Goal: Information Seeking & Learning: Learn about a topic

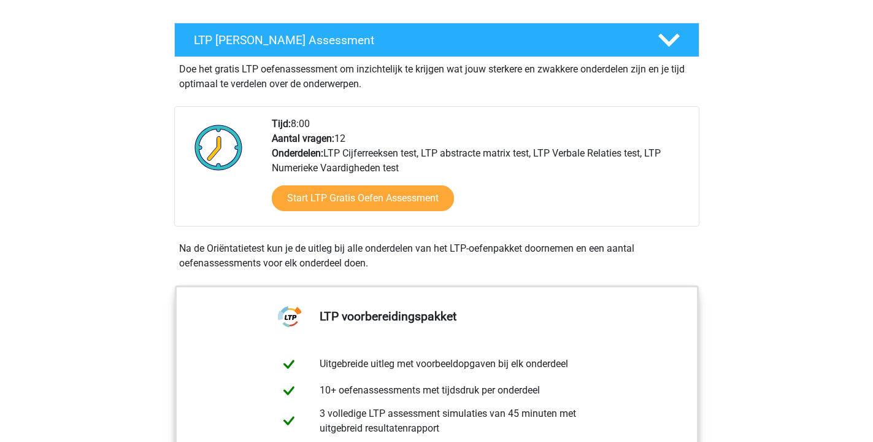
scroll to position [226, 0]
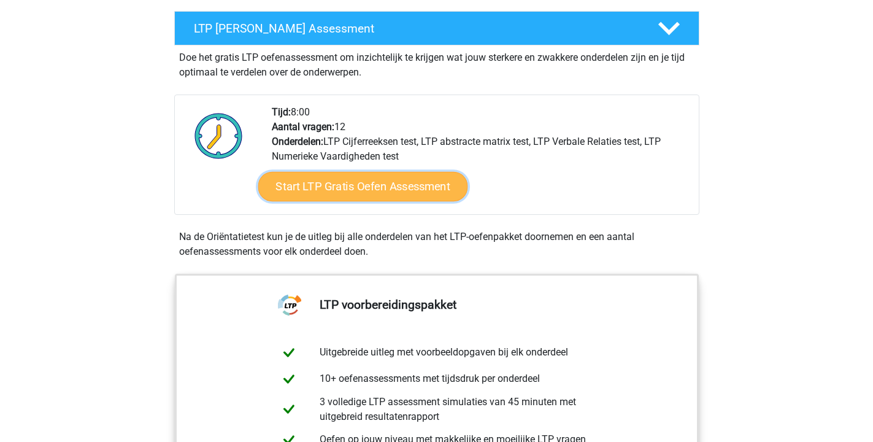
click at [321, 191] on link "Start LTP Gratis Oefen Assessment" at bounding box center [363, 186] width 210 height 29
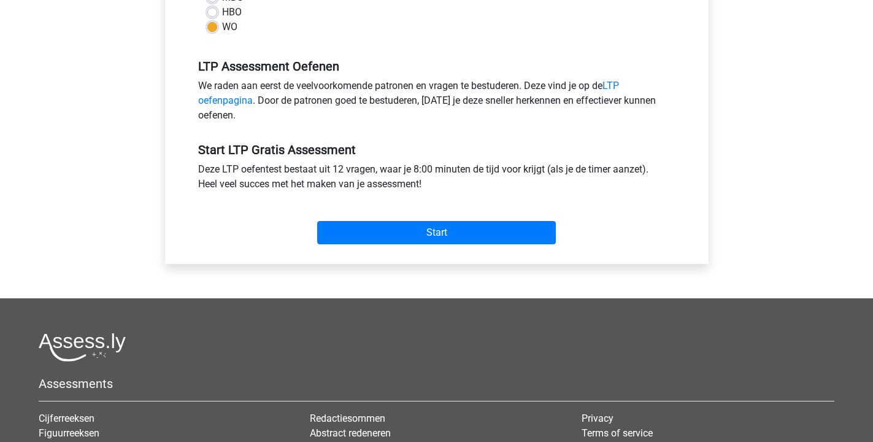
scroll to position [343, 0]
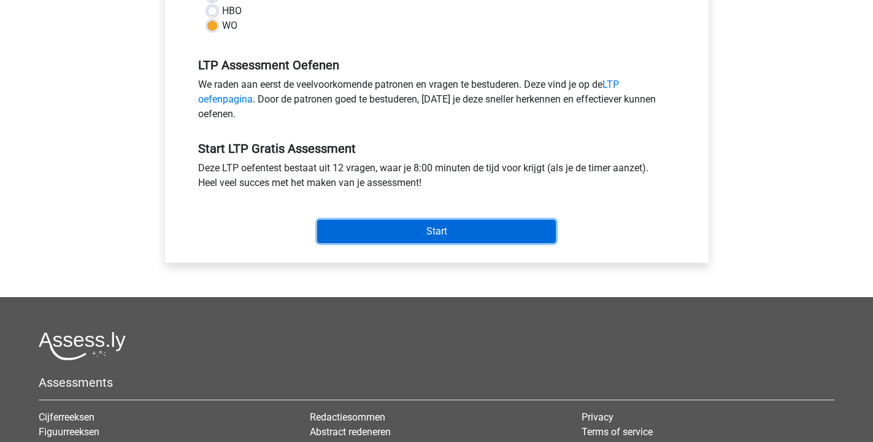
click at [370, 232] on input "Start" at bounding box center [436, 231] width 239 height 23
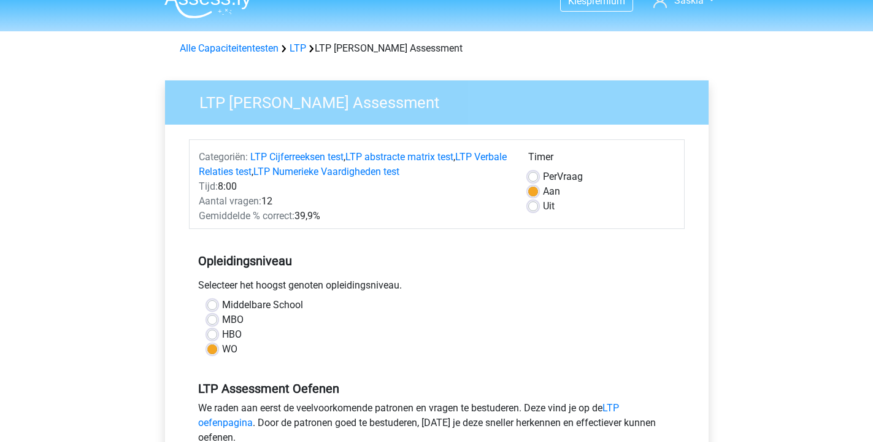
scroll to position [0, 0]
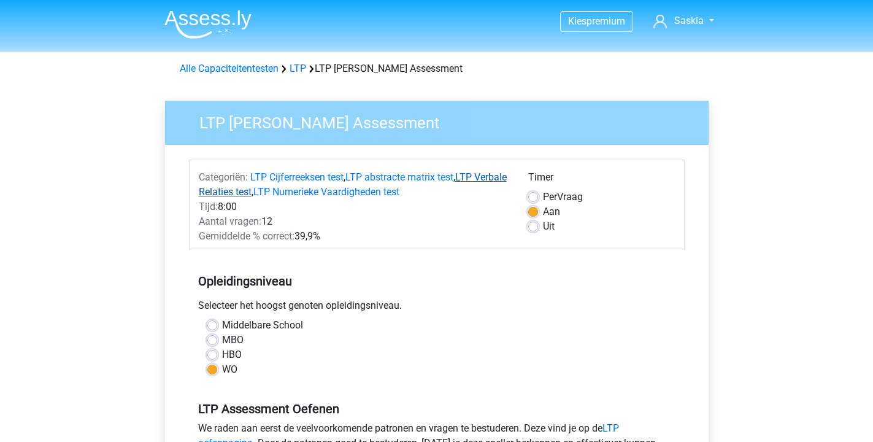
click at [237, 193] on link "LTP Verbale Relaties test" at bounding box center [353, 184] width 308 height 26
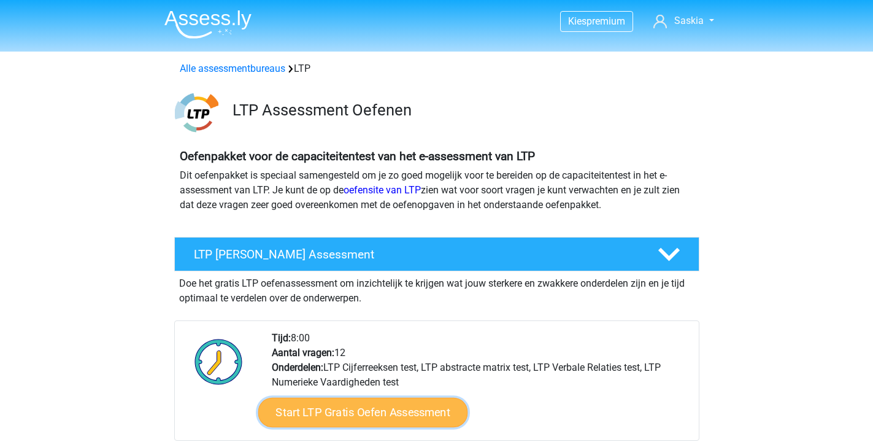
click at [327, 415] on link "Start LTP Gratis Oefen Assessment" at bounding box center [363, 411] width 210 height 29
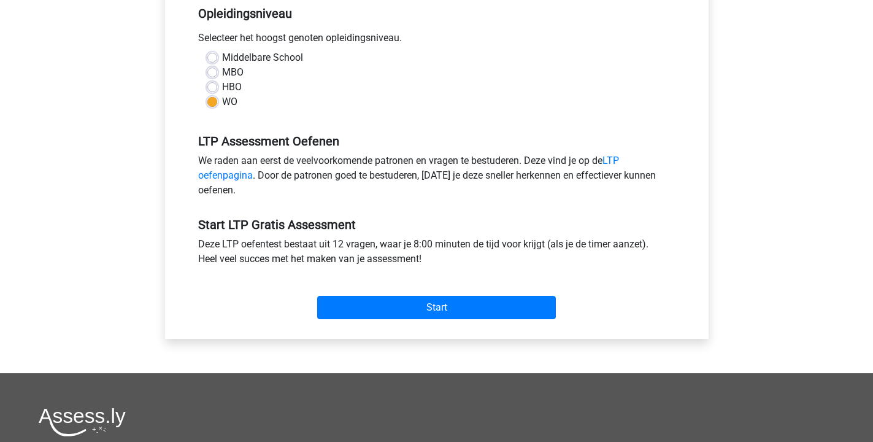
scroll to position [269, 0]
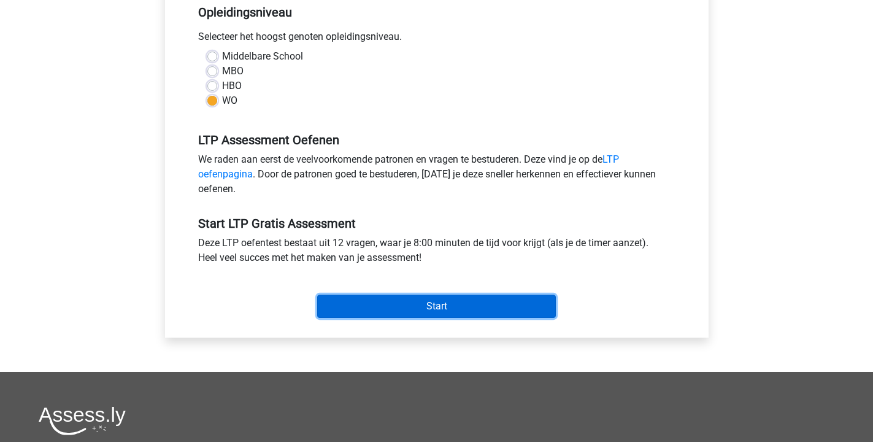
click at [363, 311] on input "Start" at bounding box center [436, 305] width 239 height 23
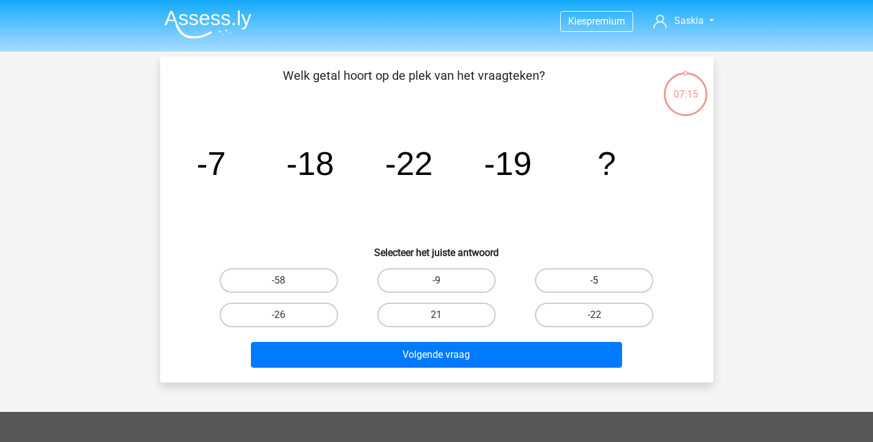
click at [613, 282] on label "-5" at bounding box center [594, 280] width 118 height 25
click at [602, 282] on input "-5" at bounding box center [598, 284] width 8 height 8
radio input "true"
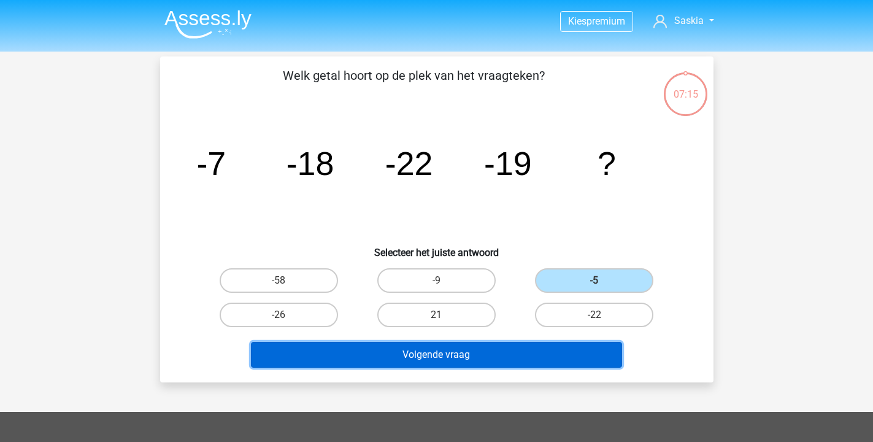
click at [510, 352] on button "Volgende vraag" at bounding box center [436, 355] width 371 height 26
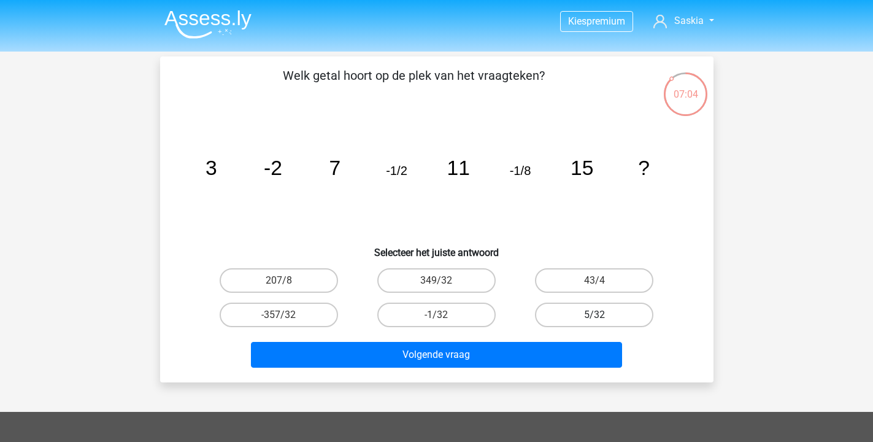
click at [622, 310] on label "5/32" at bounding box center [594, 314] width 118 height 25
click at [602, 315] on input "5/32" at bounding box center [598, 319] width 8 height 8
radio input "true"
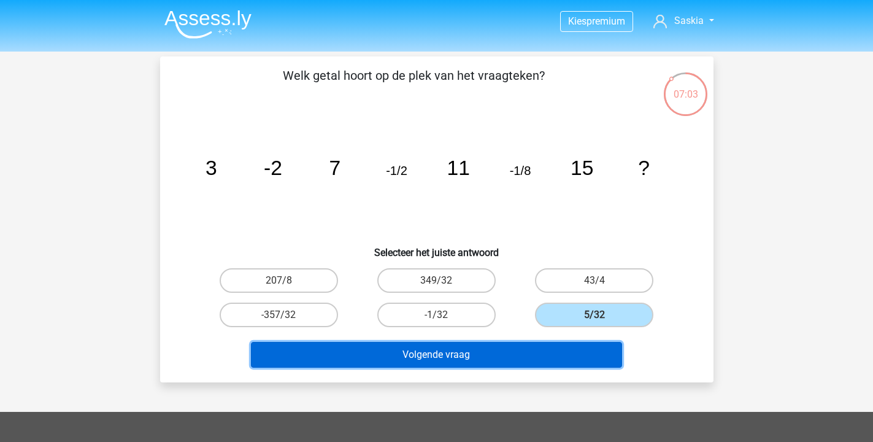
click at [573, 352] on button "Volgende vraag" at bounding box center [436, 355] width 371 height 26
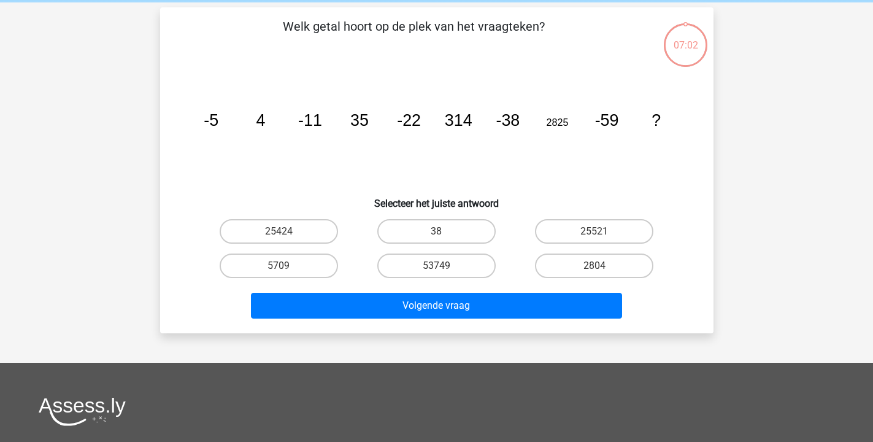
scroll to position [56, 0]
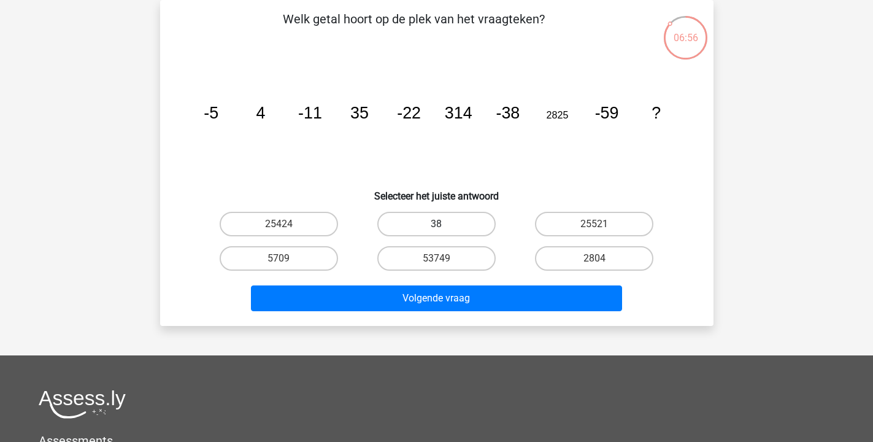
click at [463, 222] on label "38" at bounding box center [436, 224] width 118 height 25
click at [444, 224] on input "38" at bounding box center [440, 228] width 8 height 8
radio input "true"
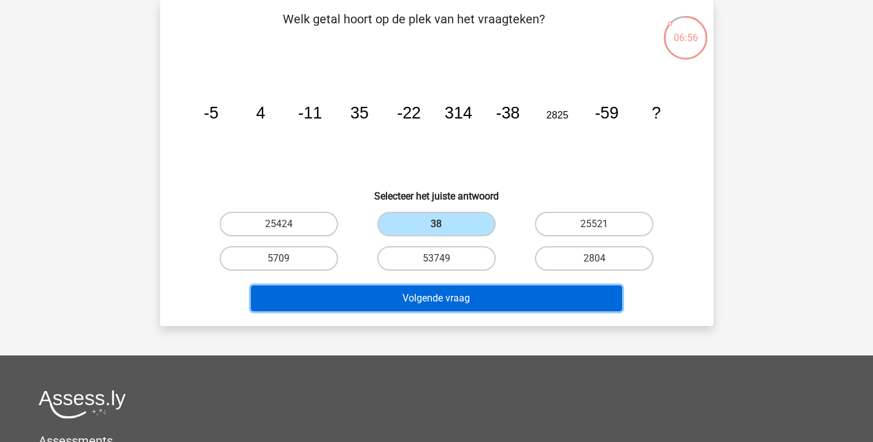
click at [444, 289] on button "Volgende vraag" at bounding box center [436, 298] width 371 height 26
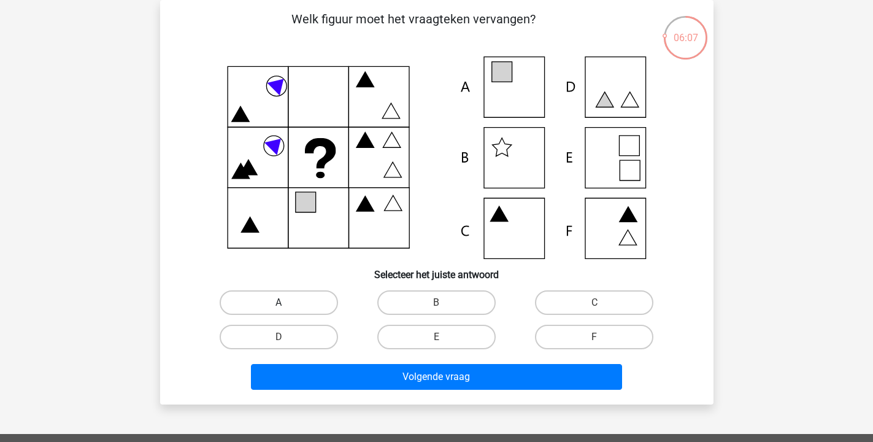
click at [308, 300] on label "A" at bounding box center [279, 302] width 118 height 25
click at [286, 302] on input "A" at bounding box center [282, 306] width 8 height 8
radio input "true"
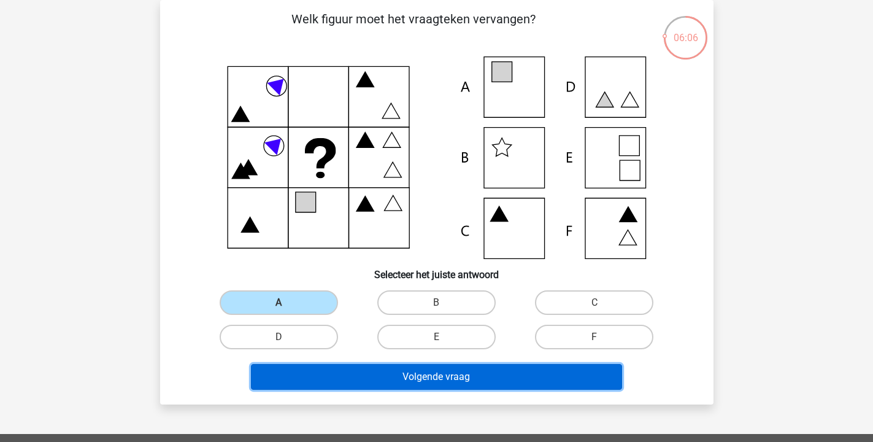
click at [342, 371] on button "Volgende vraag" at bounding box center [436, 377] width 371 height 26
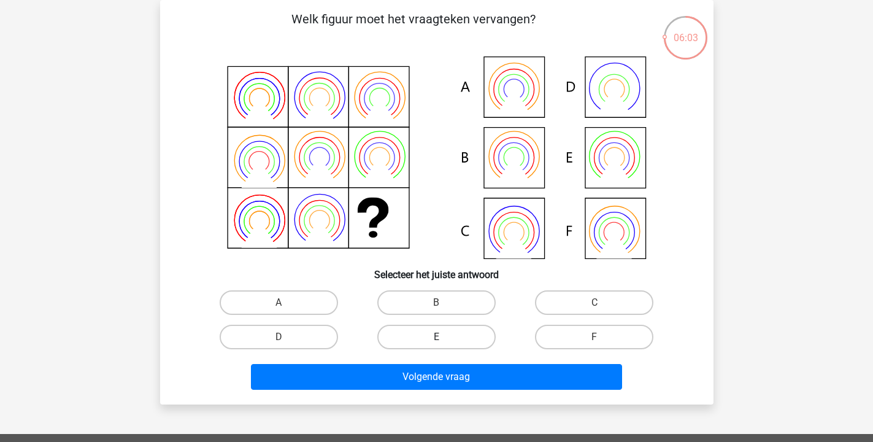
click at [429, 337] on label "E" at bounding box center [436, 336] width 118 height 25
click at [436, 337] on input "E" at bounding box center [440, 341] width 8 height 8
radio input "true"
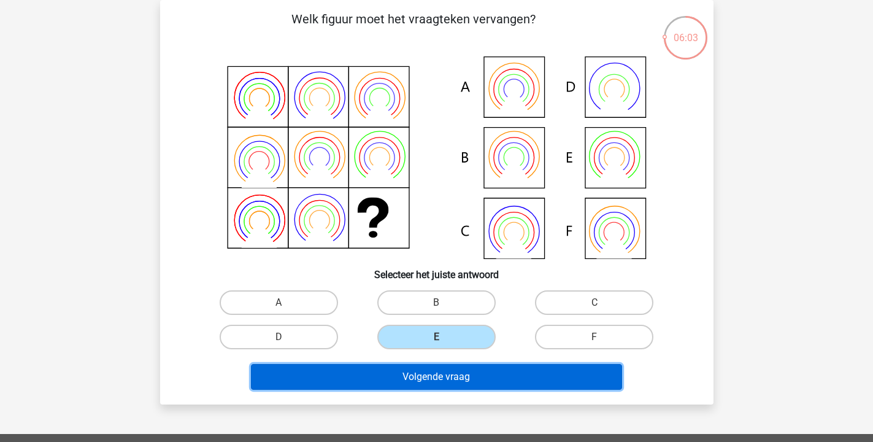
click at [419, 383] on button "Volgende vraag" at bounding box center [436, 377] width 371 height 26
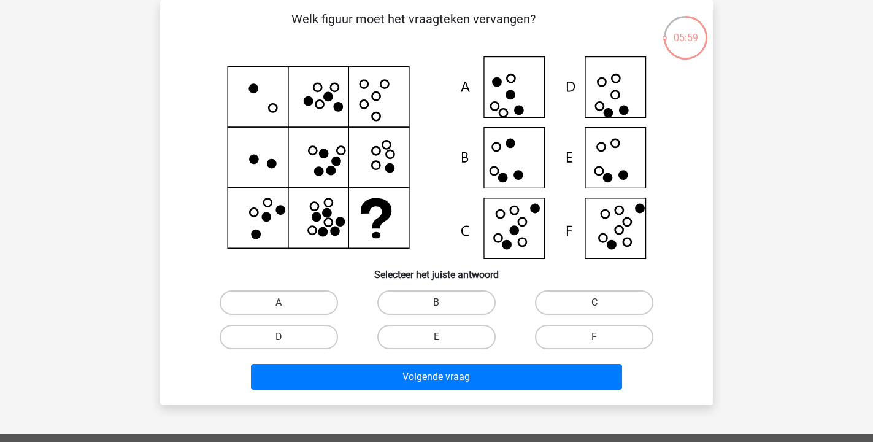
scroll to position [0, 0]
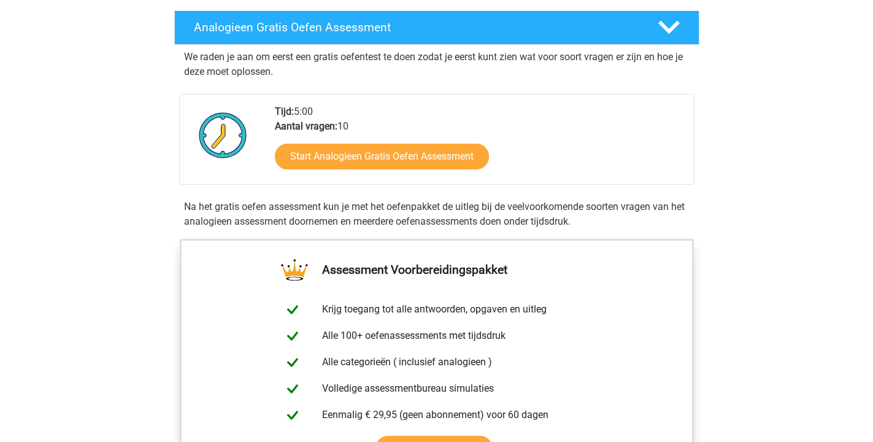
scroll to position [193, 0]
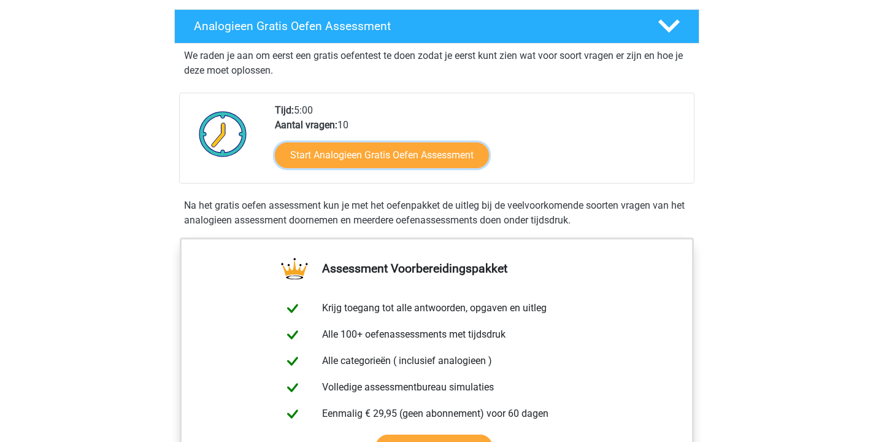
click at [339, 153] on link "Start Analogieen Gratis Oefen Assessment" at bounding box center [382, 155] width 214 height 26
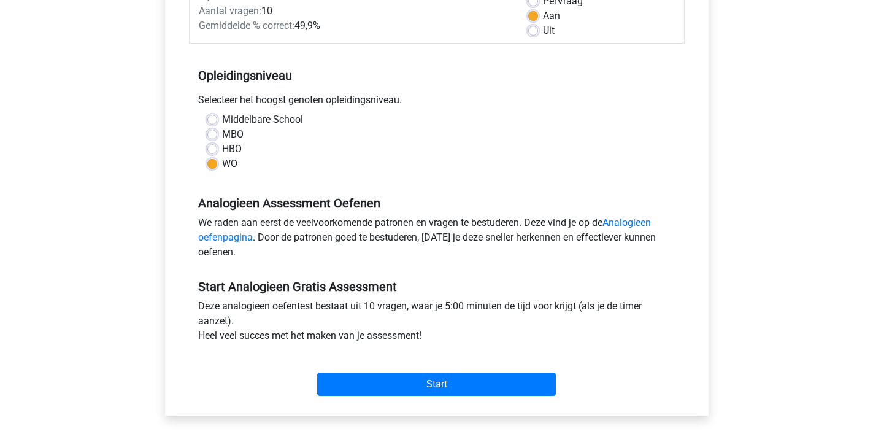
scroll to position [325, 0]
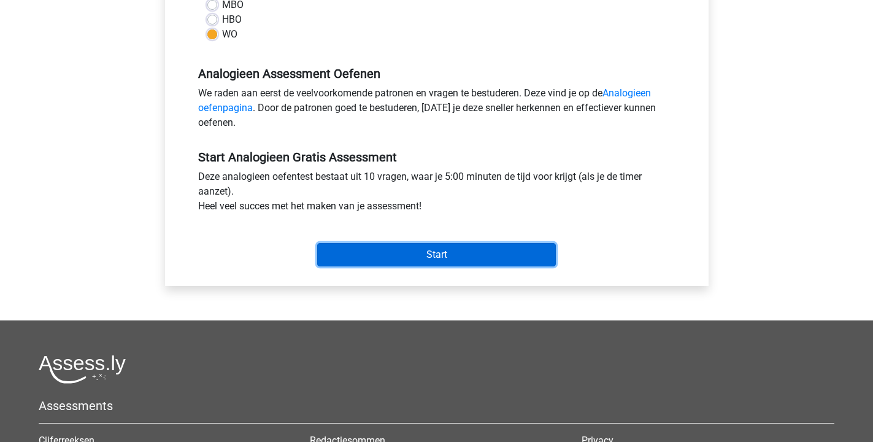
click at [365, 251] on input "Start" at bounding box center [436, 254] width 239 height 23
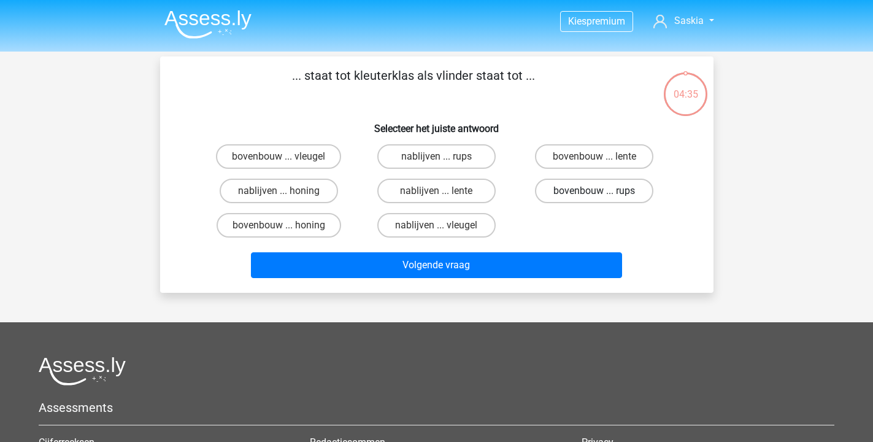
click at [614, 188] on label "bovenbouw ... rups" at bounding box center [594, 190] width 118 height 25
click at [602, 191] on input "bovenbouw ... rups" at bounding box center [598, 195] width 8 height 8
radio input "true"
click at [462, 280] on div "Volgende vraag" at bounding box center [436, 267] width 473 height 31
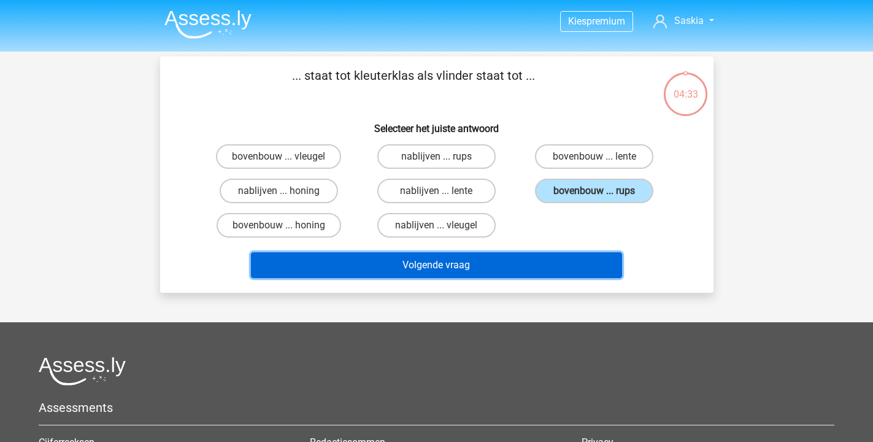
click at [470, 272] on button "Volgende vraag" at bounding box center [436, 265] width 371 height 26
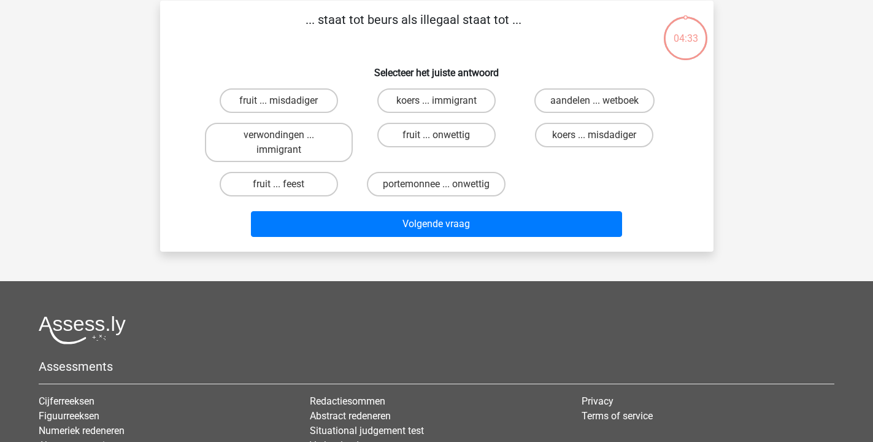
scroll to position [56, 0]
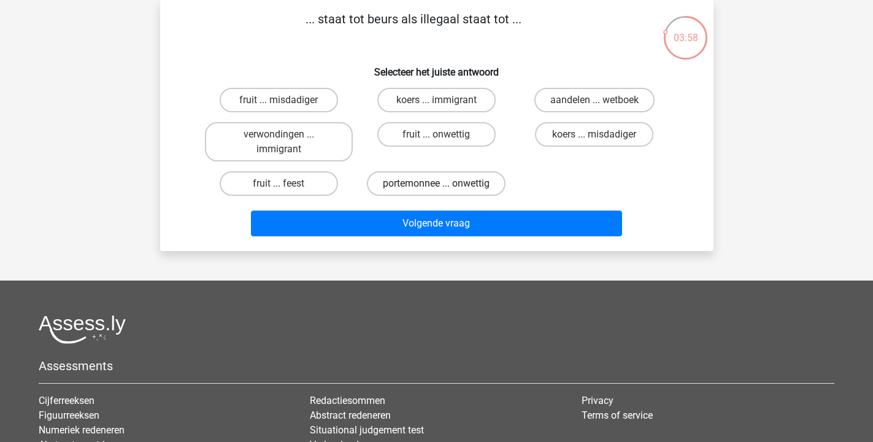
click at [423, 176] on label "portemonnee ... onwettig" at bounding box center [436, 183] width 139 height 25
click at [436, 183] on input "portemonnee ... onwettig" at bounding box center [440, 187] width 8 height 8
radio input "true"
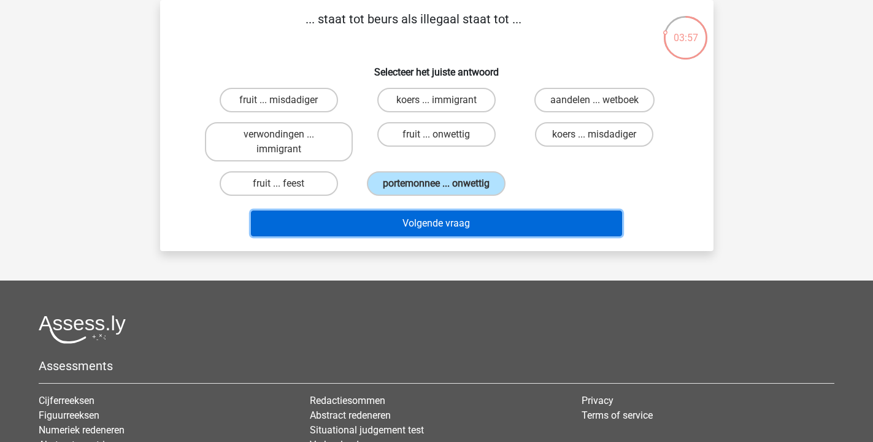
click at [430, 215] on button "Volgende vraag" at bounding box center [436, 223] width 371 height 26
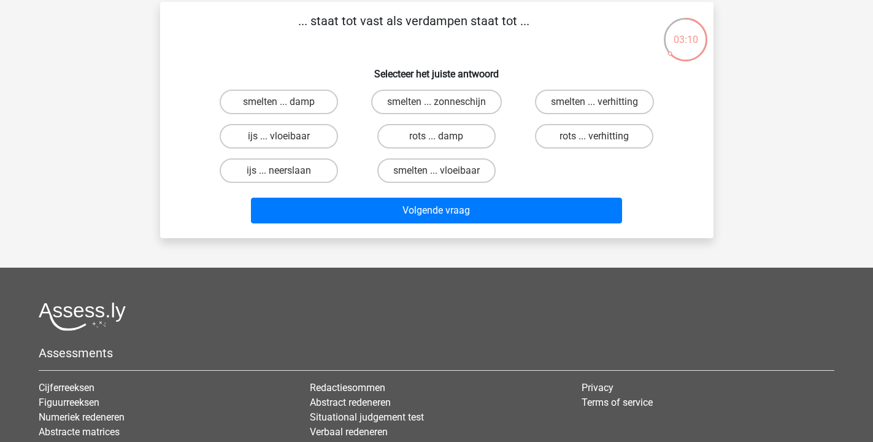
scroll to position [64, 0]
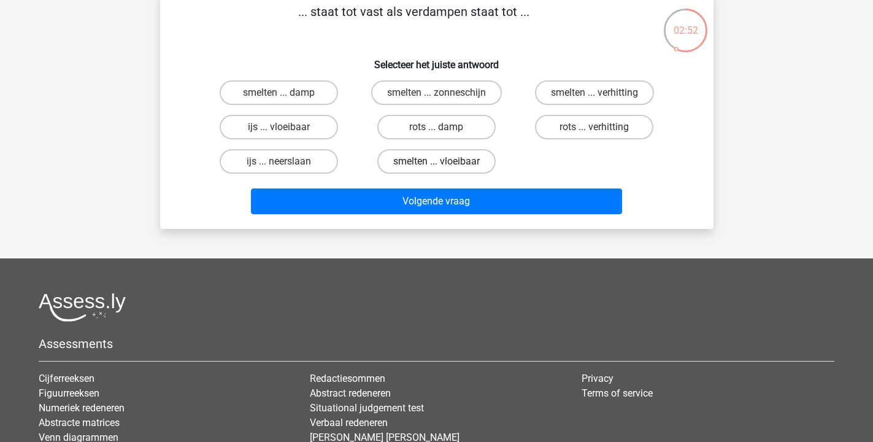
click at [422, 167] on label "smelten ... vloeibaar" at bounding box center [436, 161] width 118 height 25
click at [436, 167] on input "smelten ... vloeibaar" at bounding box center [440, 165] width 8 height 8
radio input "true"
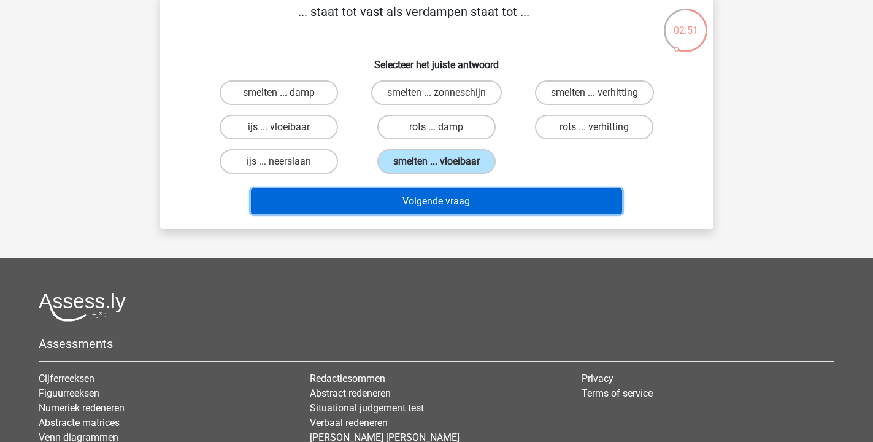
click at [431, 196] on button "Volgende vraag" at bounding box center [436, 201] width 371 height 26
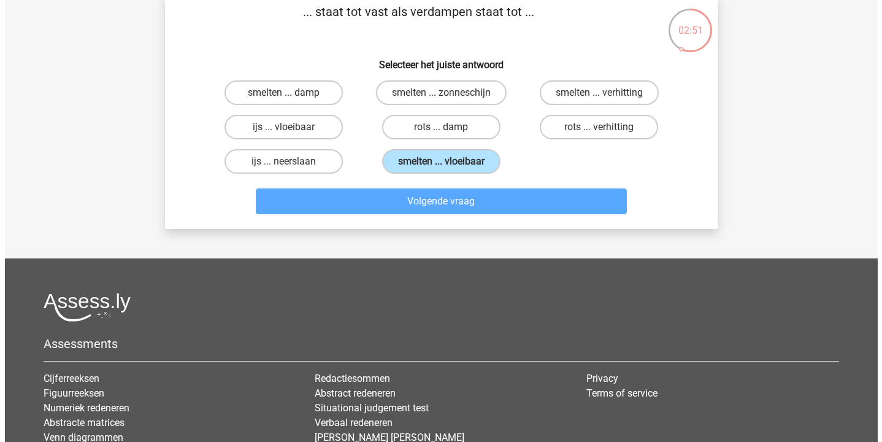
scroll to position [56, 0]
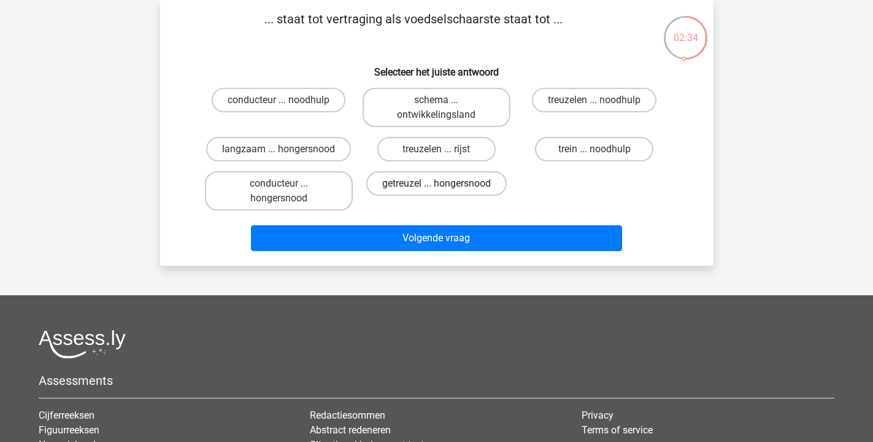
click at [445, 194] on label "getreuzel ... hongersnood" at bounding box center [436, 183] width 140 height 25
click at [444, 191] on input "getreuzel ... hongersnood" at bounding box center [440, 187] width 8 height 8
radio input "true"
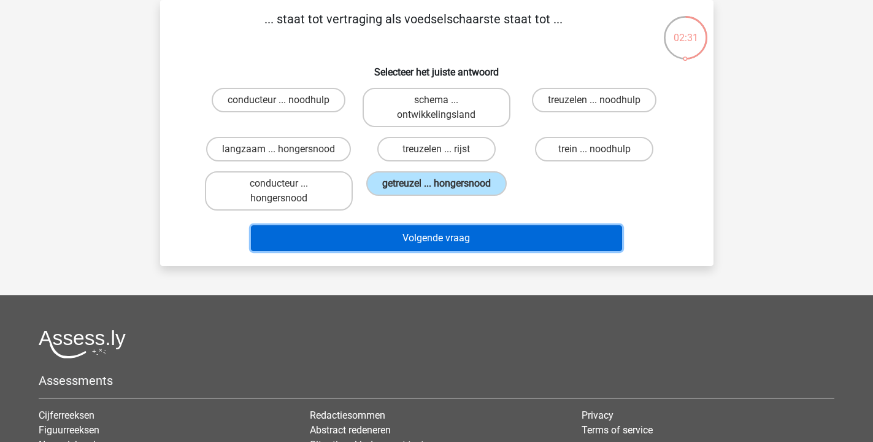
click at [441, 231] on button "Volgende vraag" at bounding box center [436, 238] width 371 height 26
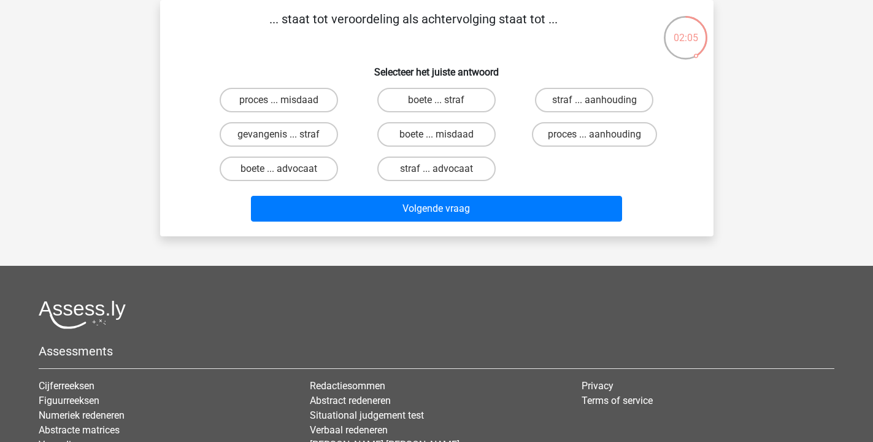
click at [597, 136] on input "proces ... aanhouding" at bounding box center [598, 138] width 8 height 8
radio input "true"
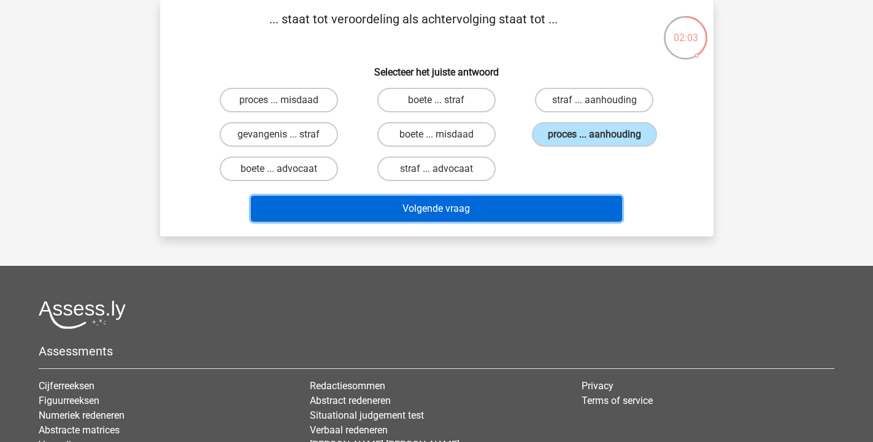
click at [533, 198] on button "Volgende vraag" at bounding box center [436, 209] width 371 height 26
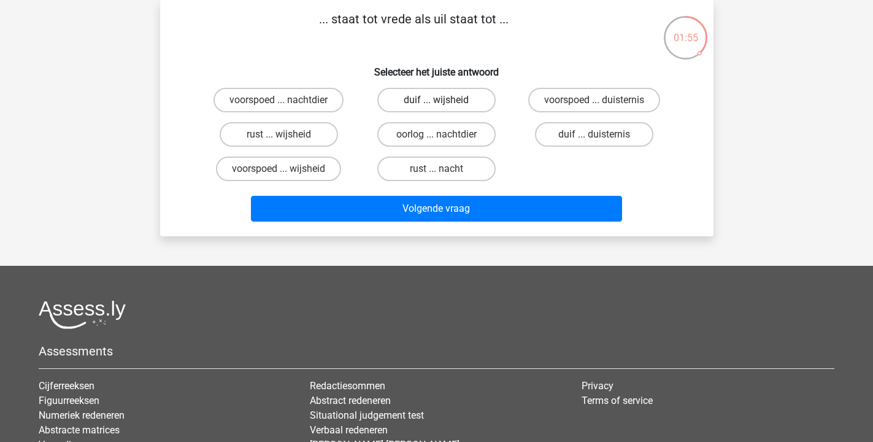
click at [410, 101] on label "duif ... wijsheid" at bounding box center [436, 100] width 118 height 25
click at [436, 101] on input "duif ... wijsheid" at bounding box center [440, 104] width 8 height 8
radio input "true"
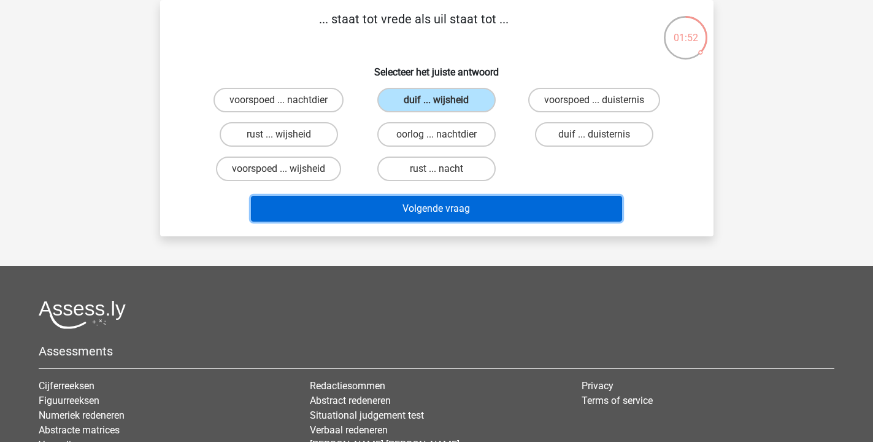
click at [421, 204] on button "Volgende vraag" at bounding box center [436, 209] width 371 height 26
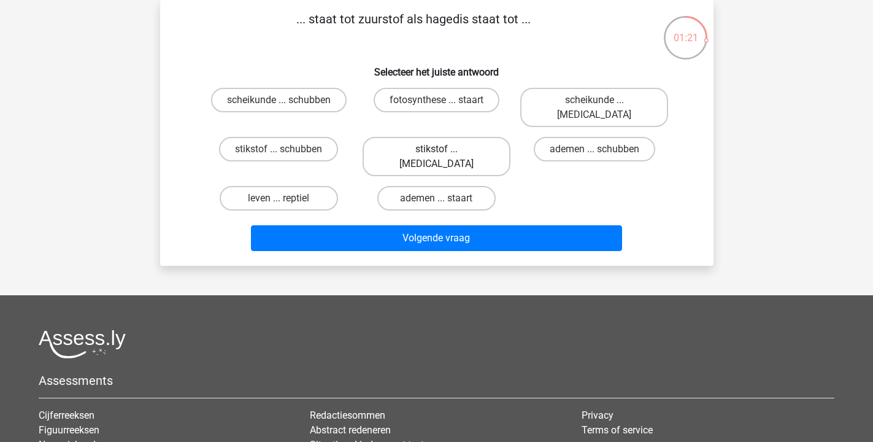
click at [474, 137] on label "stikstof ... krokodil" at bounding box center [436, 156] width 148 height 39
click at [444, 149] on input "stikstof ... krokodil" at bounding box center [440, 153] width 8 height 8
radio input "true"
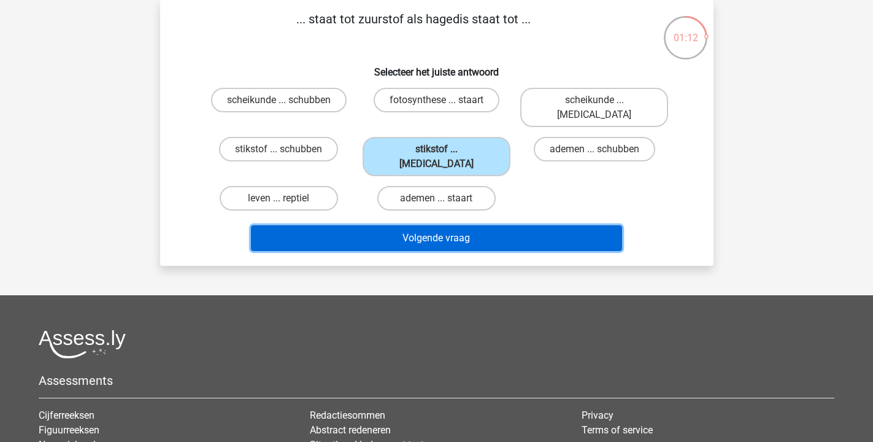
click at [465, 225] on button "Volgende vraag" at bounding box center [436, 238] width 371 height 26
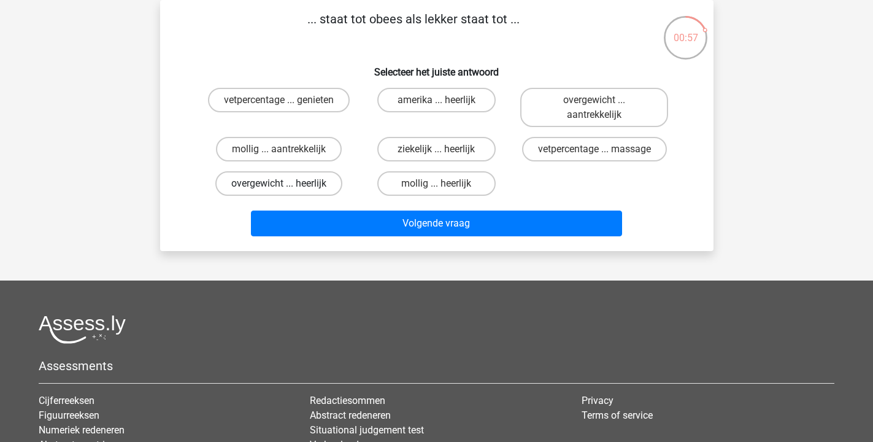
click at [287, 188] on label "overgewicht ... heerlijk" at bounding box center [278, 183] width 127 height 25
click at [286, 188] on input "overgewicht ... heerlijk" at bounding box center [282, 187] width 8 height 8
radio input "true"
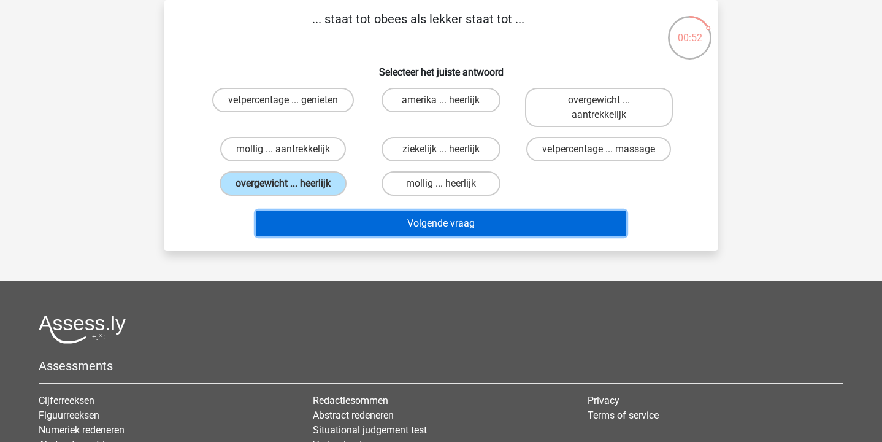
click at [511, 219] on button "Volgende vraag" at bounding box center [441, 223] width 371 height 26
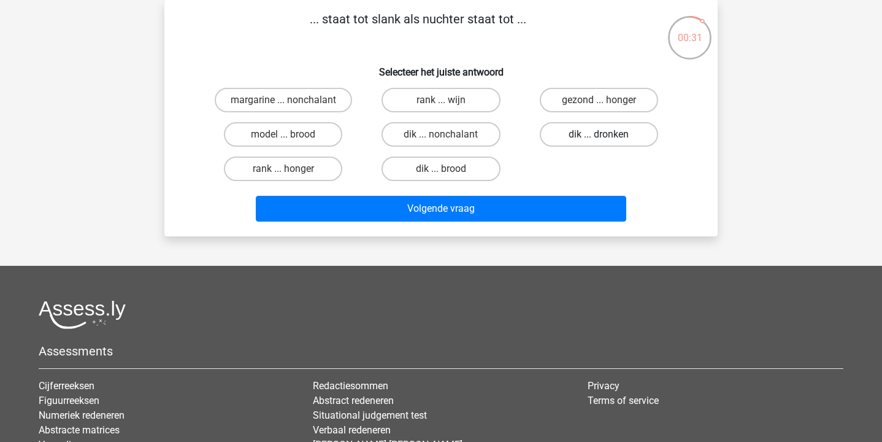
click at [625, 130] on label "dik ... dronken" at bounding box center [599, 134] width 118 height 25
click at [606, 134] on input "dik ... dronken" at bounding box center [602, 138] width 8 height 8
radio input "true"
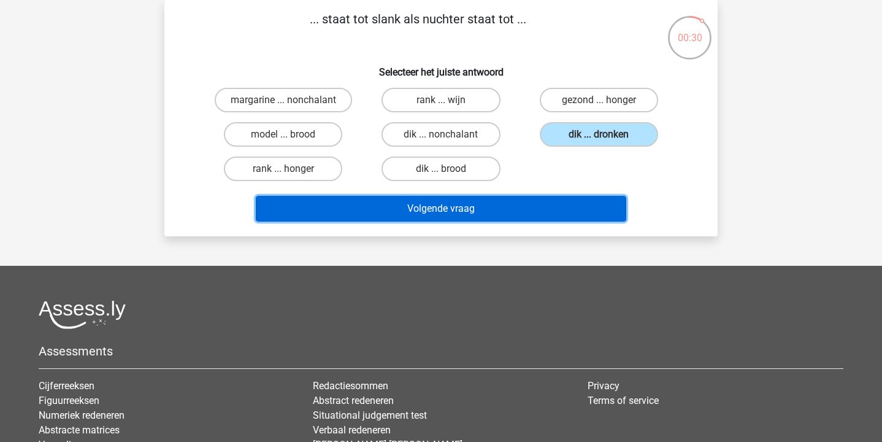
click at [556, 203] on button "Volgende vraag" at bounding box center [441, 209] width 371 height 26
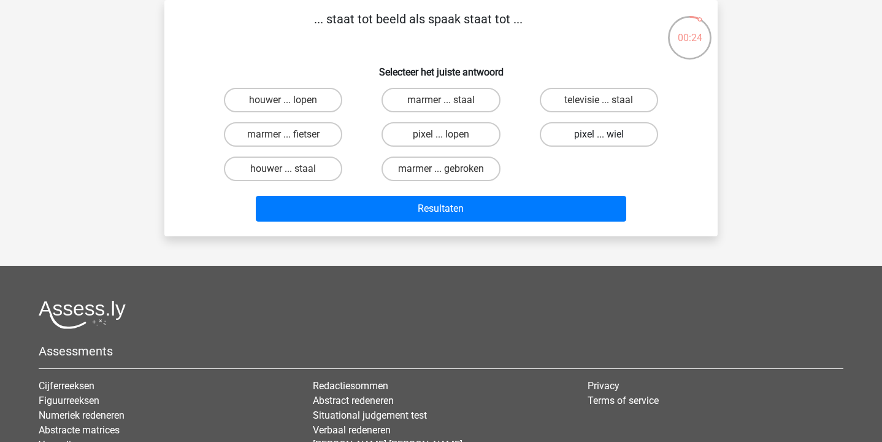
click at [597, 140] on label "pixel ... wiel" at bounding box center [599, 134] width 118 height 25
click at [598, 140] on input "pixel ... wiel" at bounding box center [602, 138] width 8 height 8
radio input "true"
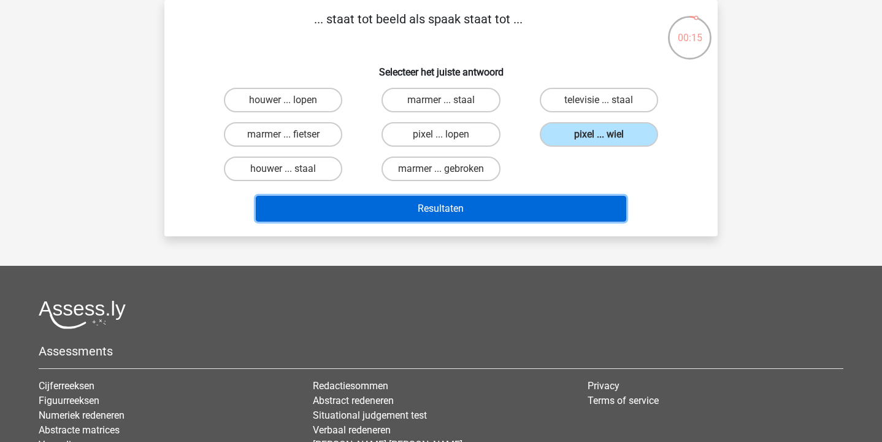
click at [530, 212] on button "Resultaten" at bounding box center [441, 209] width 371 height 26
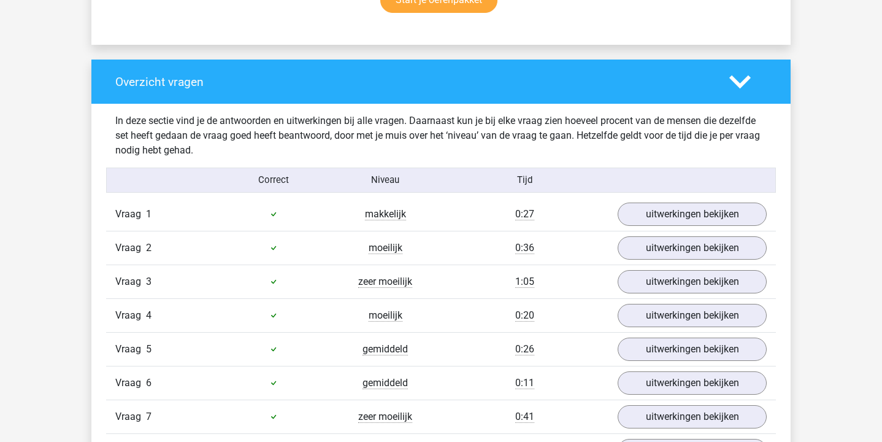
scroll to position [913, 0]
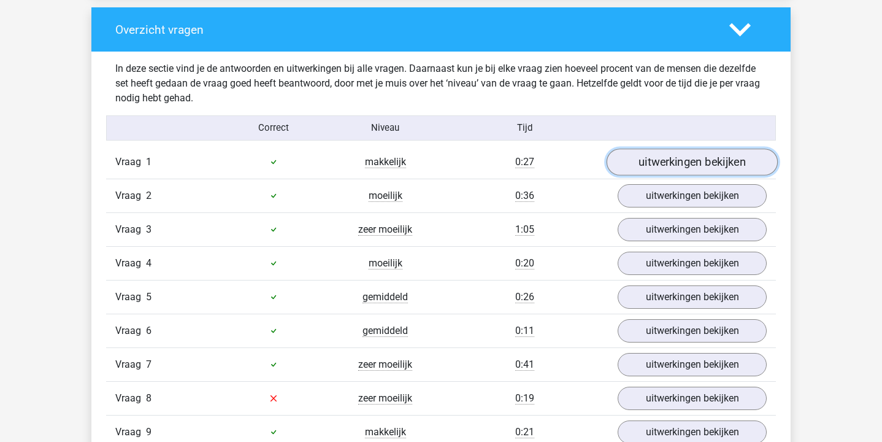
click at [658, 166] on link "uitwerkingen bekijken" at bounding box center [691, 161] width 171 height 27
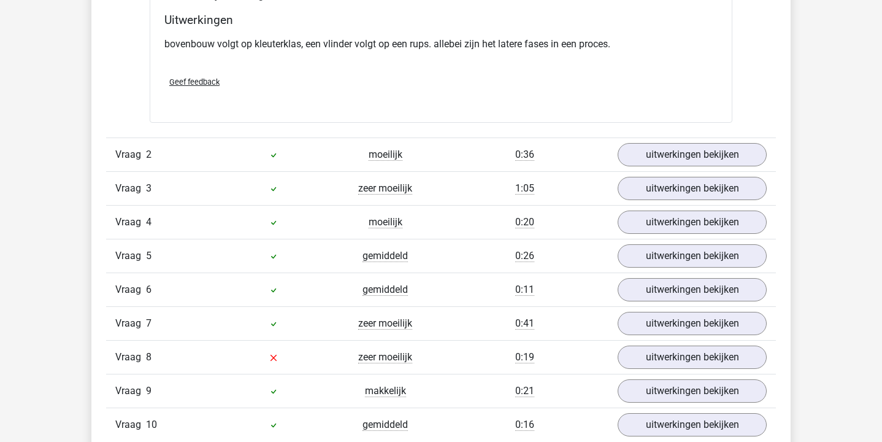
scroll to position [1270, 0]
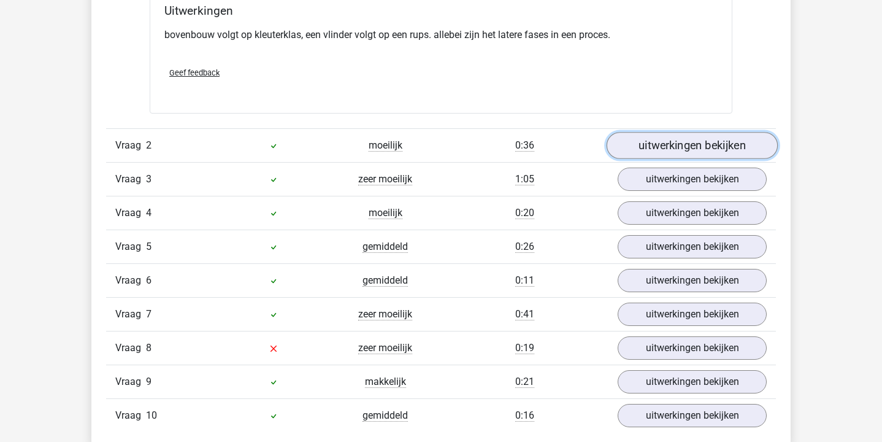
click at [657, 151] on link "uitwerkingen bekijken" at bounding box center [691, 145] width 171 height 27
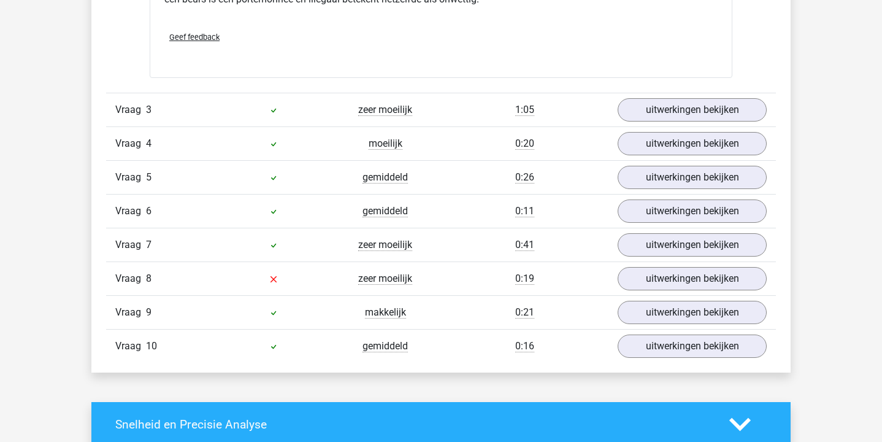
scroll to position [1647, 0]
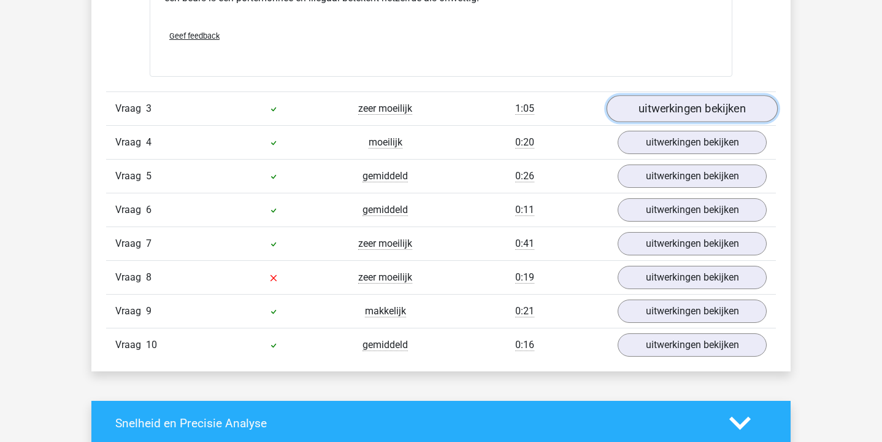
click at [689, 113] on link "uitwerkingen bekijken" at bounding box center [691, 108] width 171 height 27
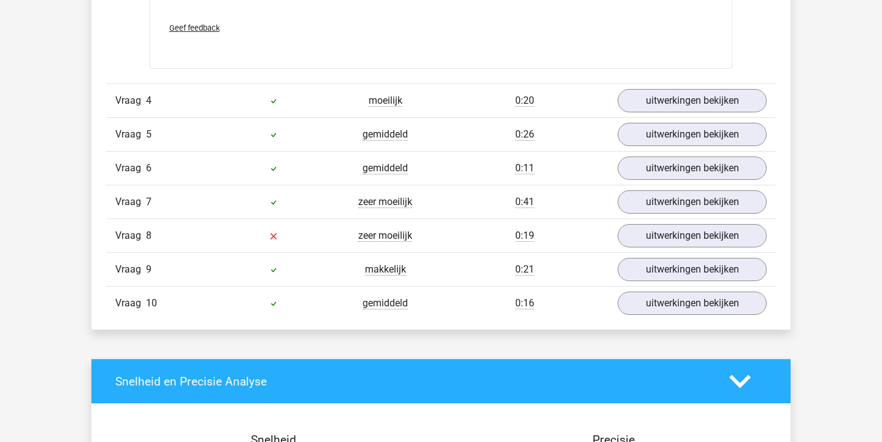
scroll to position [2348, 0]
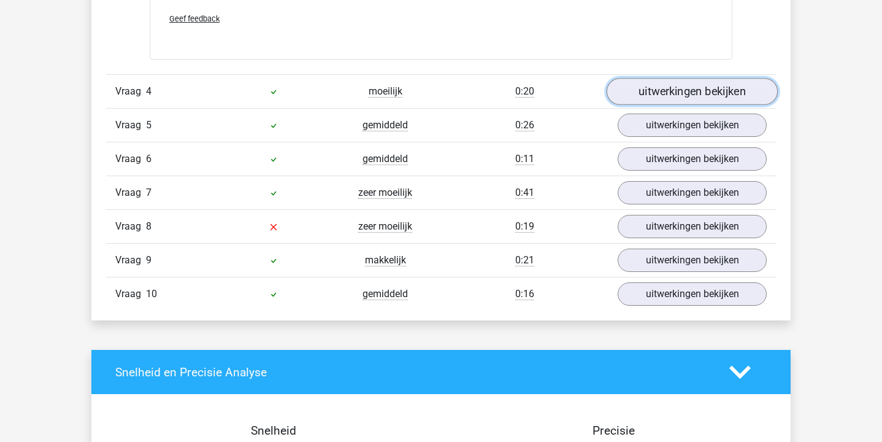
click at [657, 91] on link "uitwerkingen bekijken" at bounding box center [691, 91] width 171 height 27
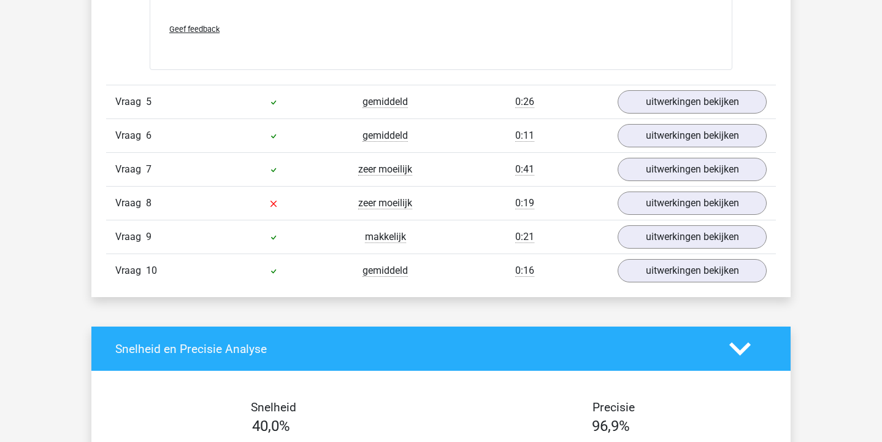
scroll to position [2704, 0]
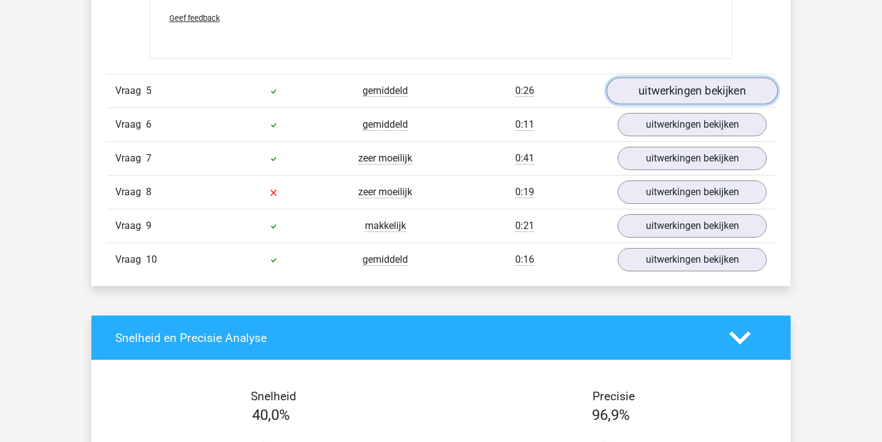
click at [657, 94] on link "uitwerkingen bekijken" at bounding box center [691, 91] width 171 height 27
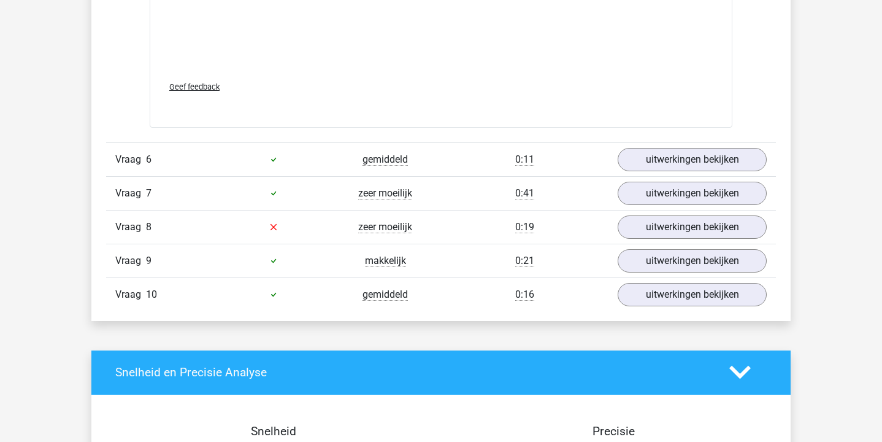
scroll to position [3319, 0]
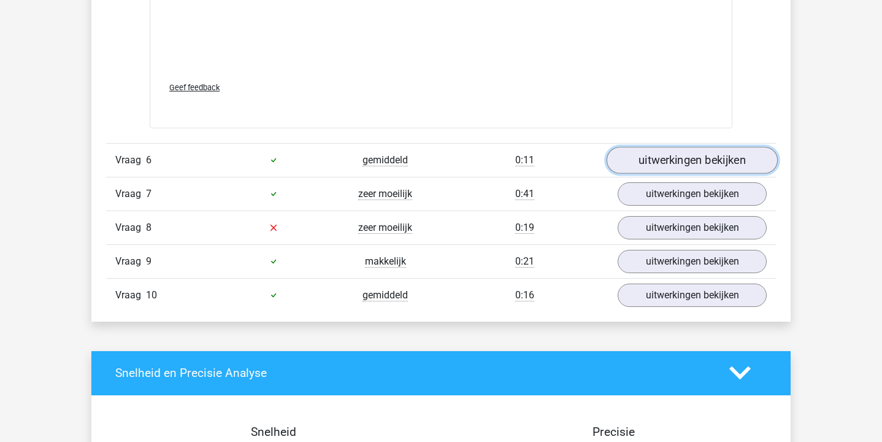
click at [645, 148] on link "uitwerkingen bekijken" at bounding box center [691, 160] width 171 height 27
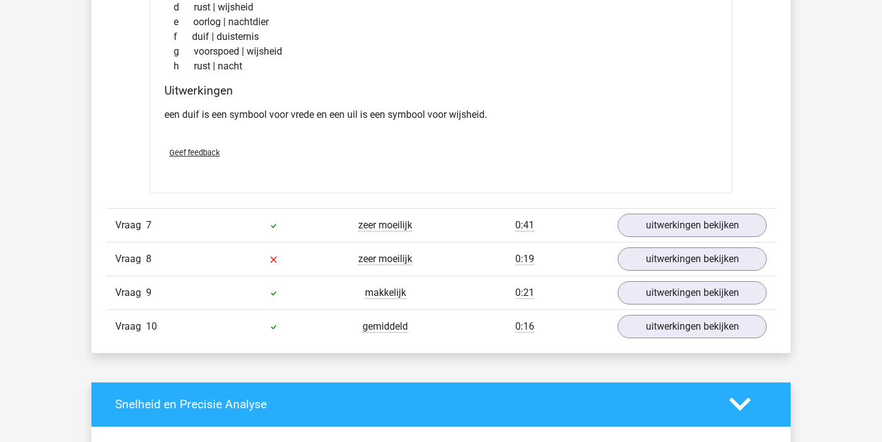
scroll to position [3595, 0]
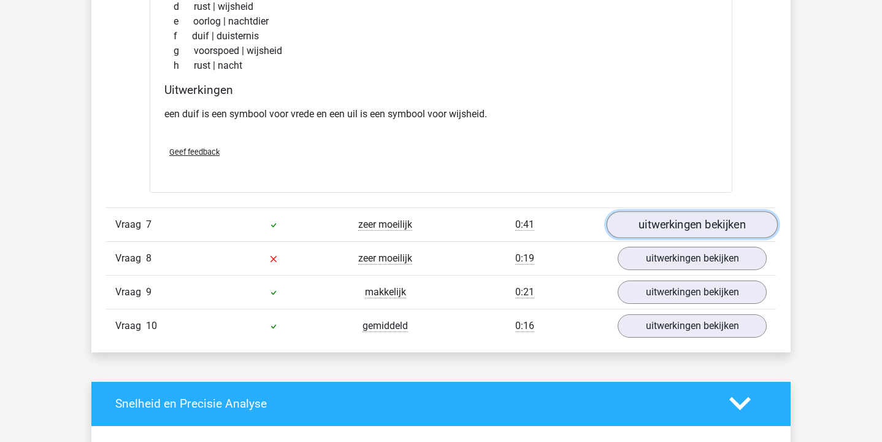
click at [654, 223] on link "uitwerkingen bekijken" at bounding box center [691, 224] width 171 height 27
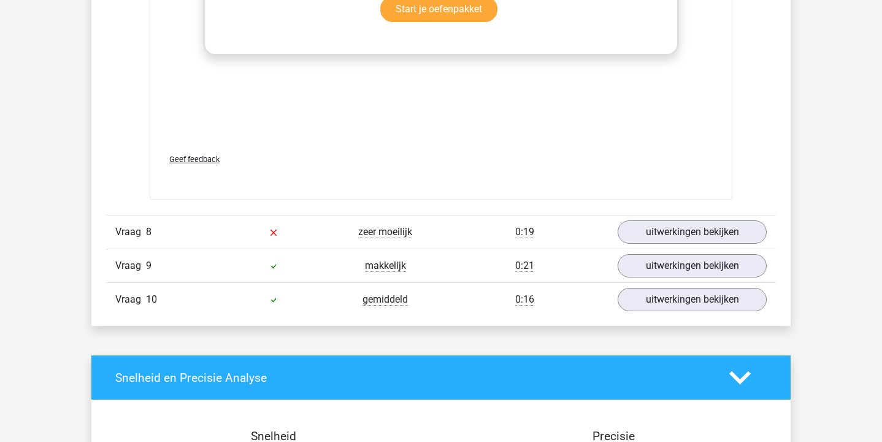
scroll to position [4294, 0]
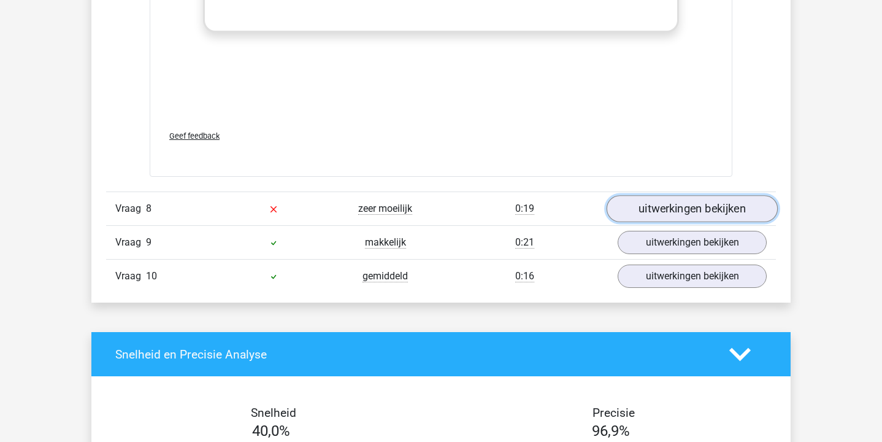
click at [683, 201] on link "uitwerkingen bekijken" at bounding box center [691, 208] width 171 height 27
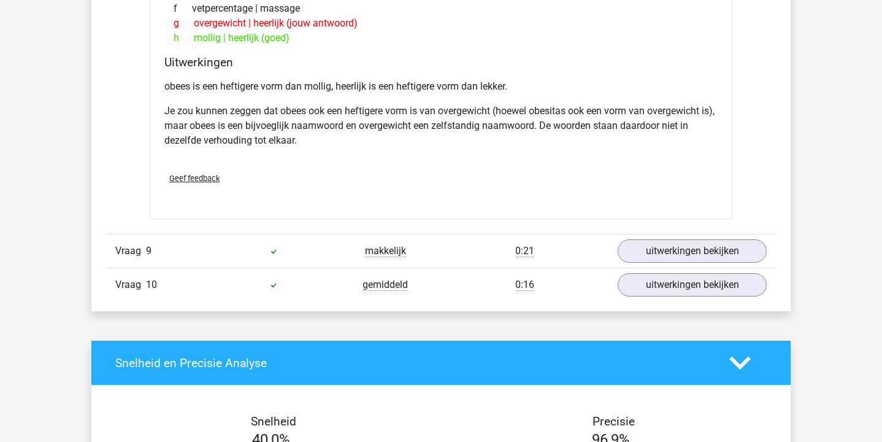
scroll to position [4662, 0]
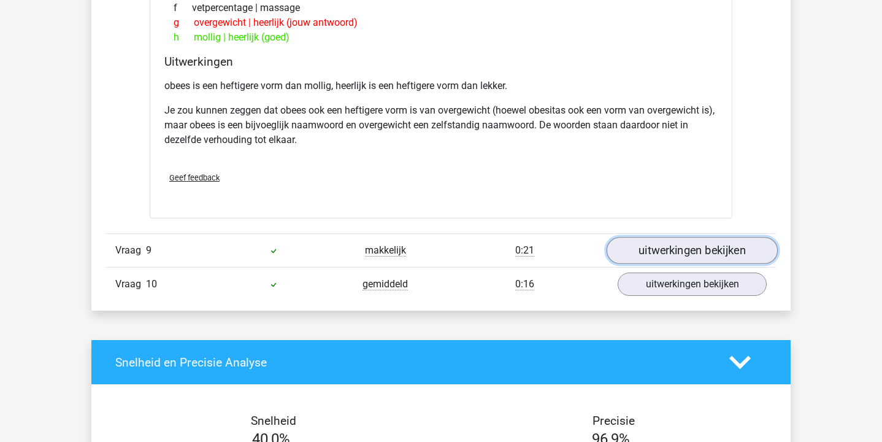
click at [692, 245] on link "uitwerkingen bekijken" at bounding box center [691, 250] width 171 height 27
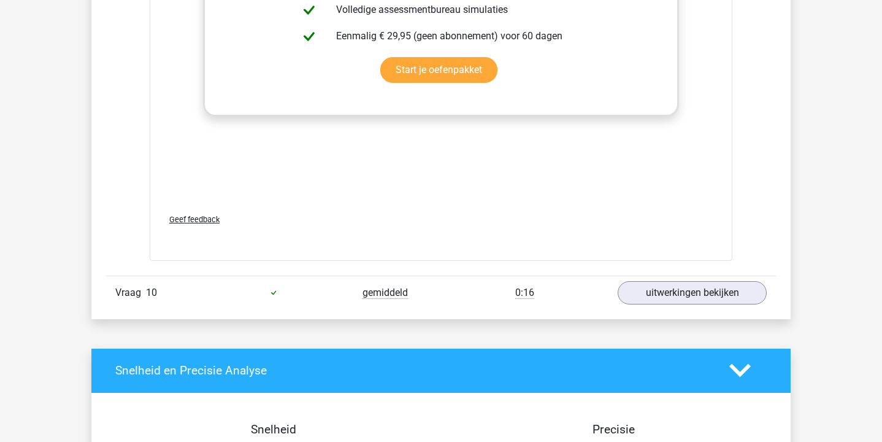
scroll to position [5306, 0]
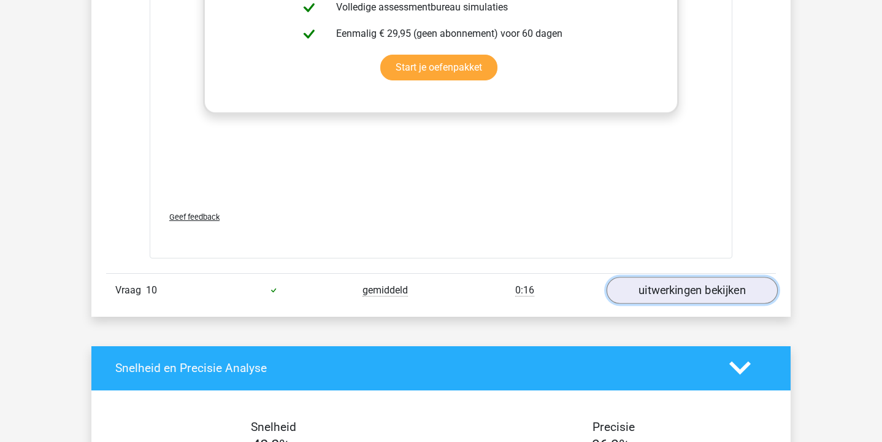
click at [675, 293] on link "uitwerkingen bekijken" at bounding box center [691, 290] width 171 height 27
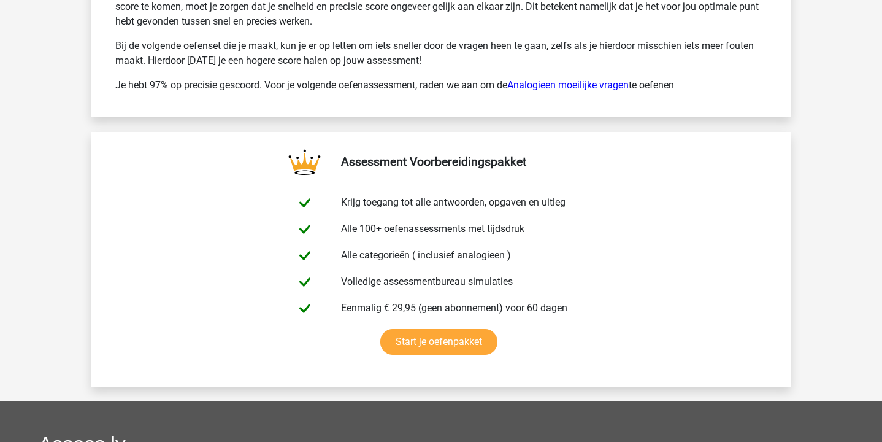
scroll to position [6840, 0]
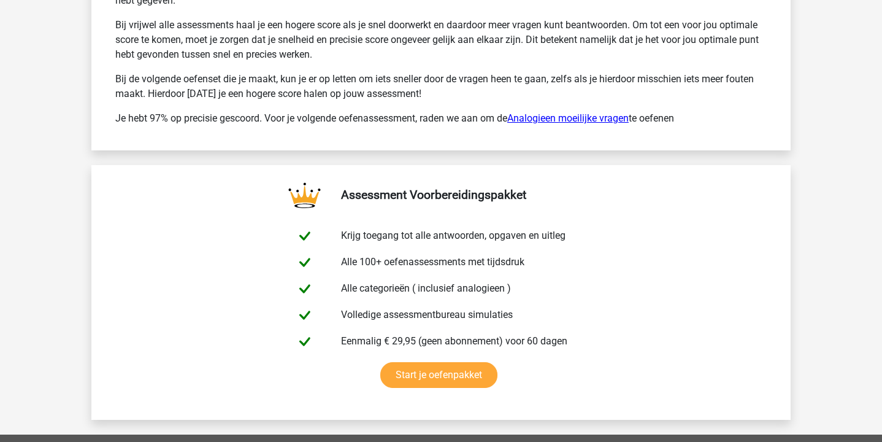
click at [614, 115] on link "Analogieen moeilijke vragen" at bounding box center [567, 118] width 121 height 12
